Goal: Find specific page/section: Find specific page/section

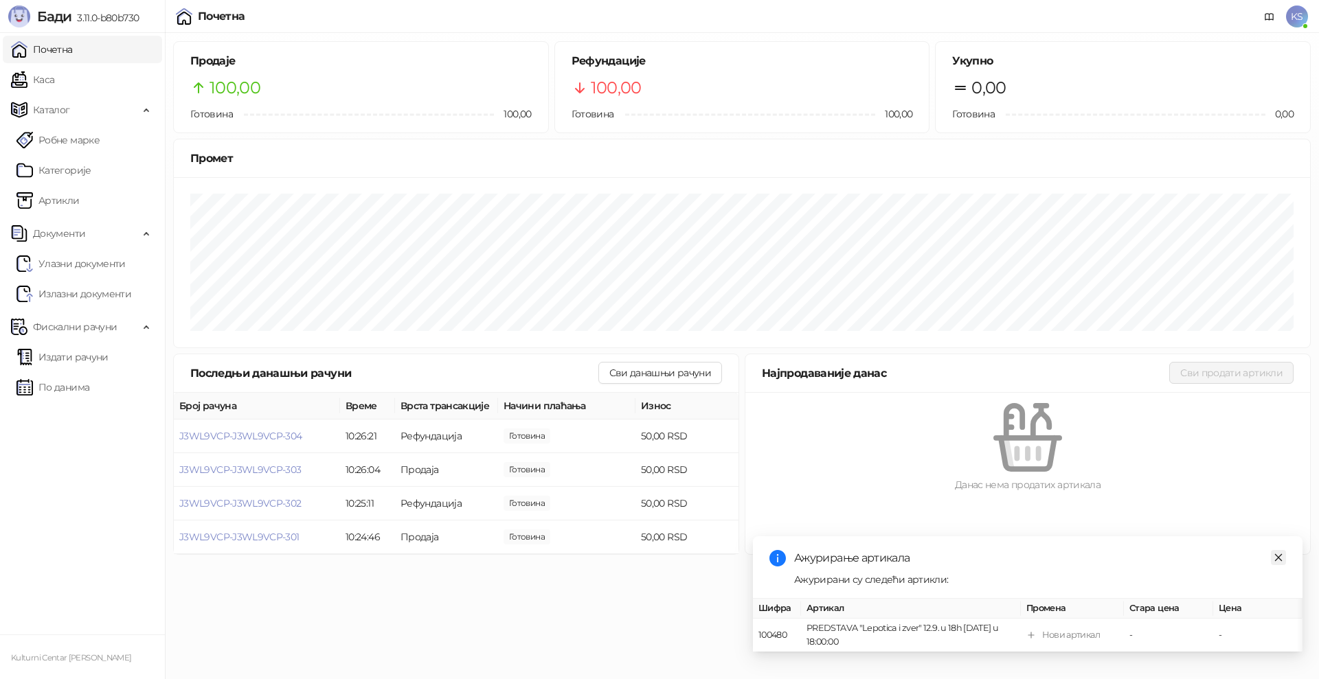
click at [1277, 553] on icon "close" at bounding box center [1279, 558] width 10 height 10
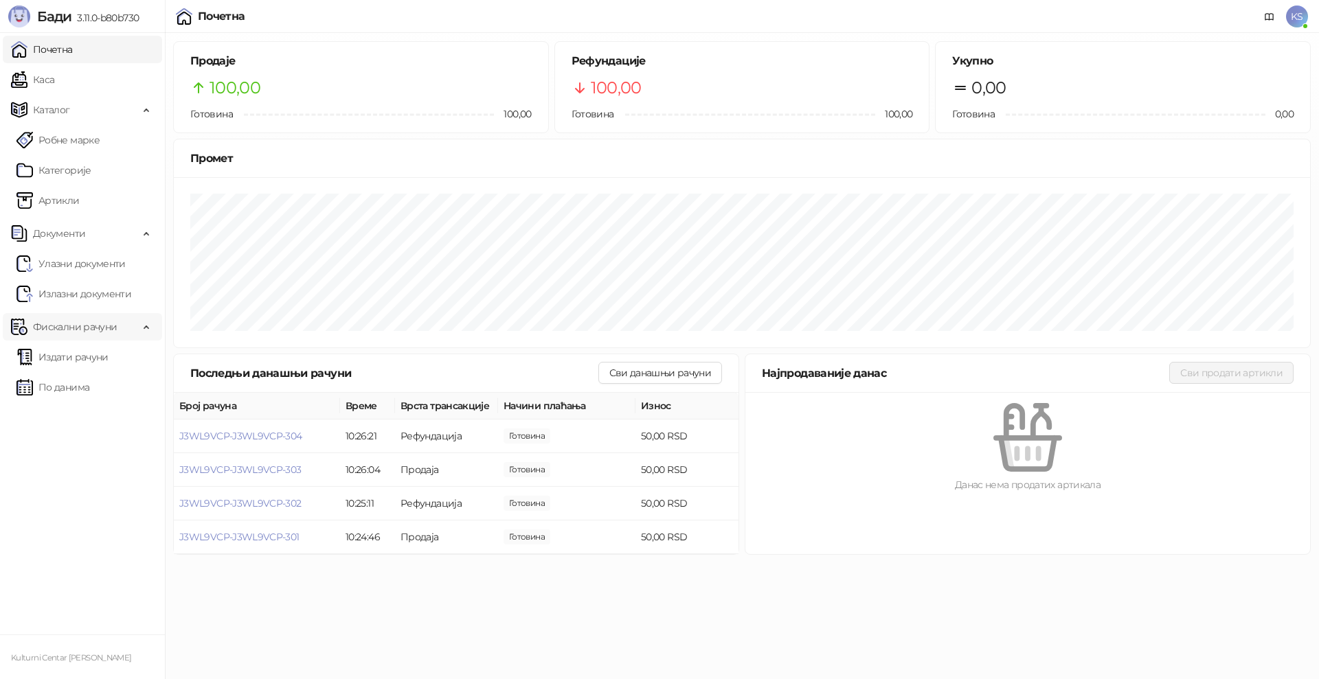
click at [96, 330] on span "Фискални рачуни" at bounding box center [75, 326] width 84 height 27
click at [95, 332] on span "Фискални рачуни" at bounding box center [75, 326] width 84 height 27
click at [80, 378] on link "По данима" at bounding box center [52, 387] width 73 height 27
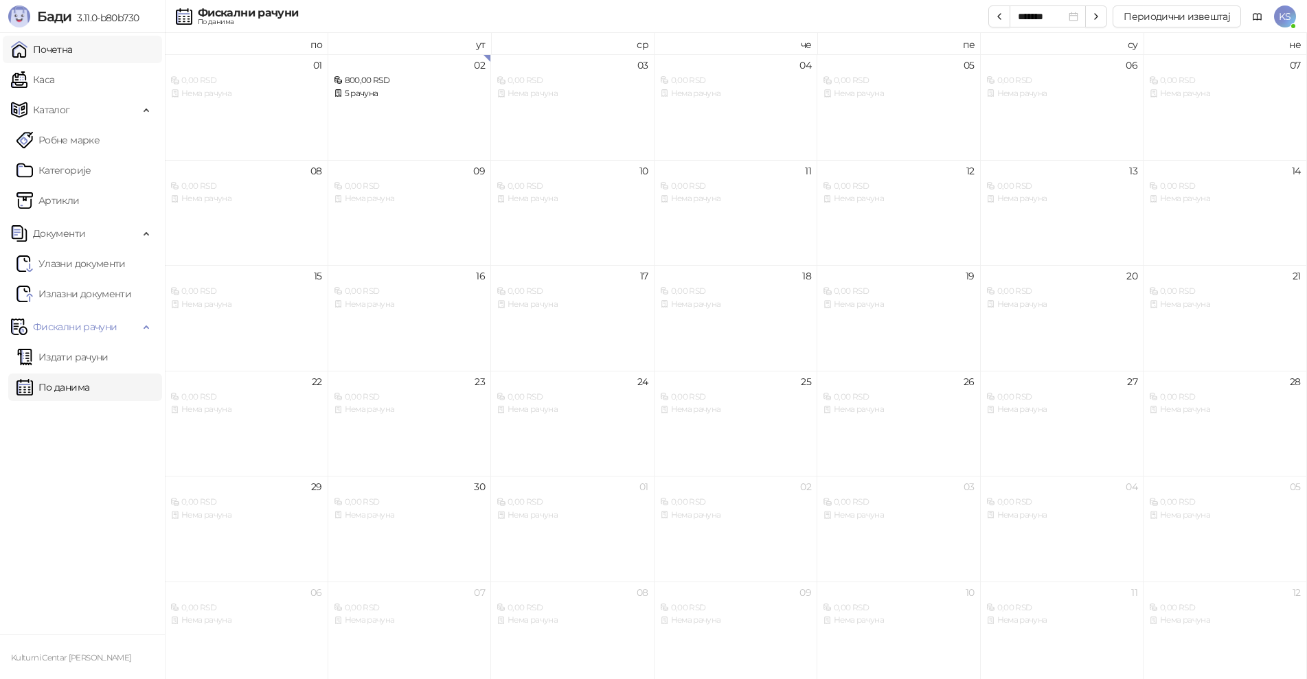
click at [69, 54] on link "Почетна" at bounding box center [42, 49] width 62 height 27
